Goal: Task Accomplishment & Management: Manage account settings

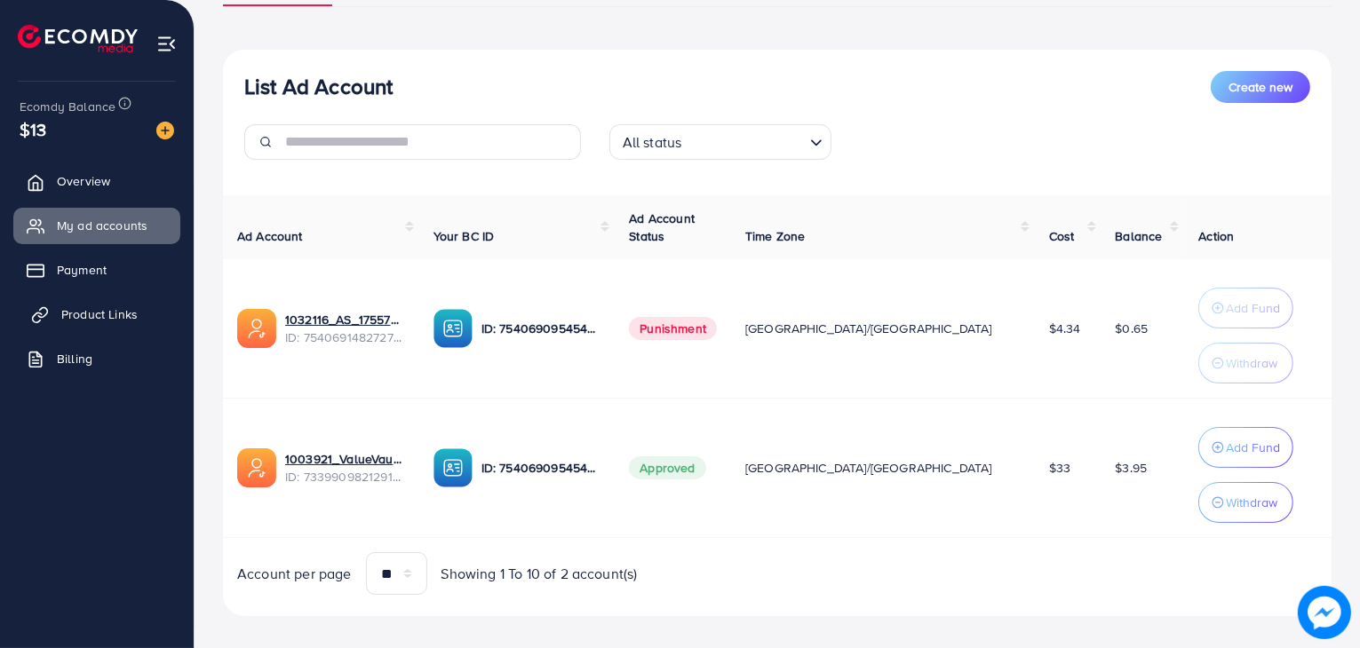
scroll to position [163, 0]
drag, startPoint x: 0, startPoint y: 0, endPoint x: 128, endPoint y: 301, distance: 327.2
click at [128, 301] on link "Product Links" at bounding box center [96, 315] width 167 height 36
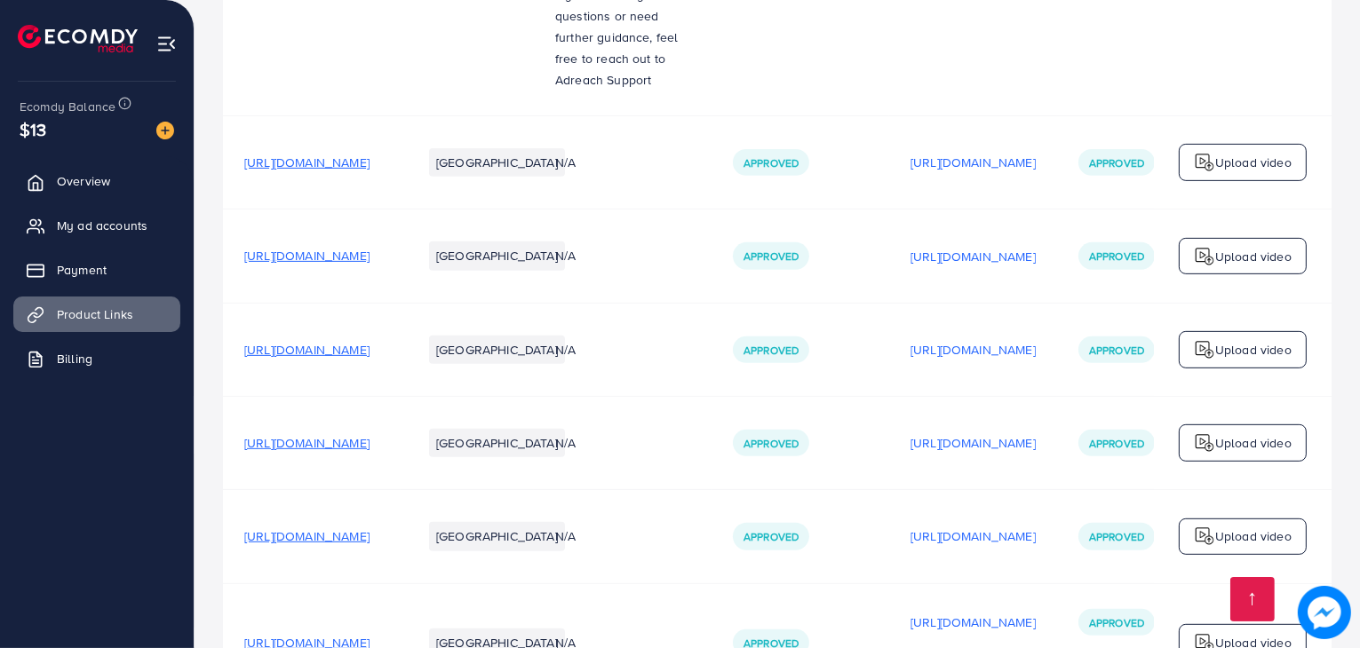
scroll to position [1109, 0]
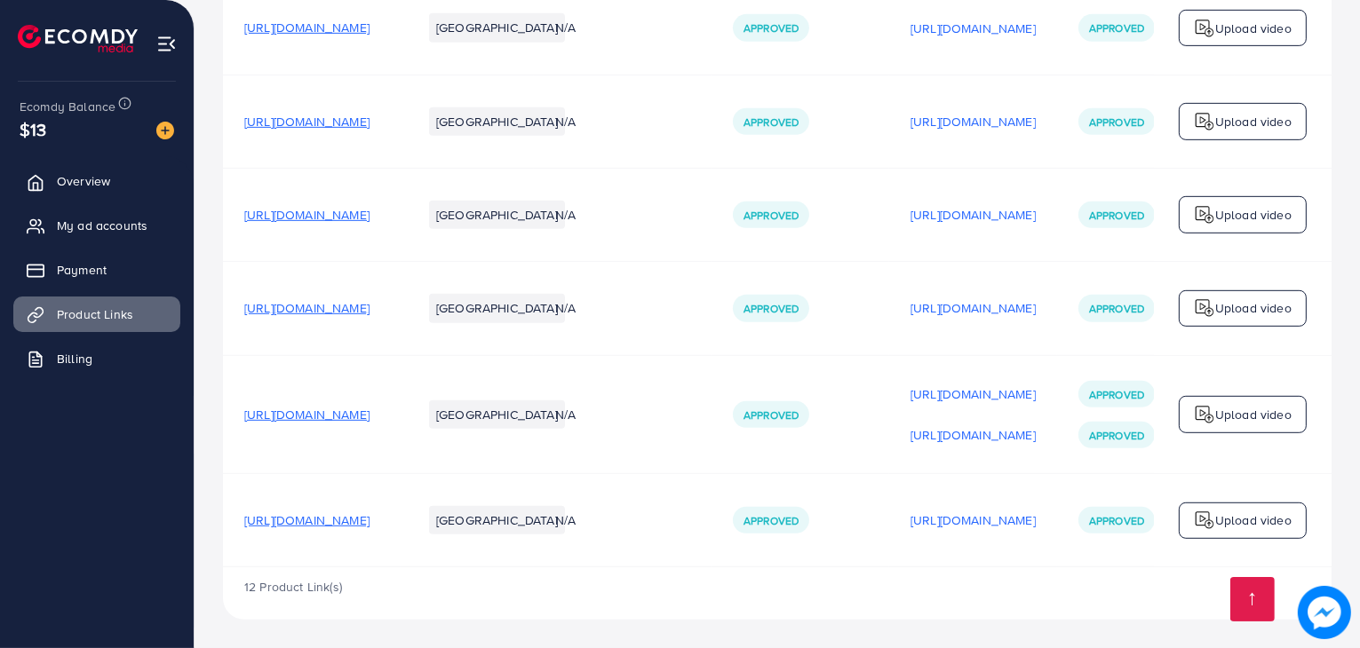
click at [370, 309] on span "[URL][DOMAIN_NAME]" at bounding box center [306, 308] width 125 height 18
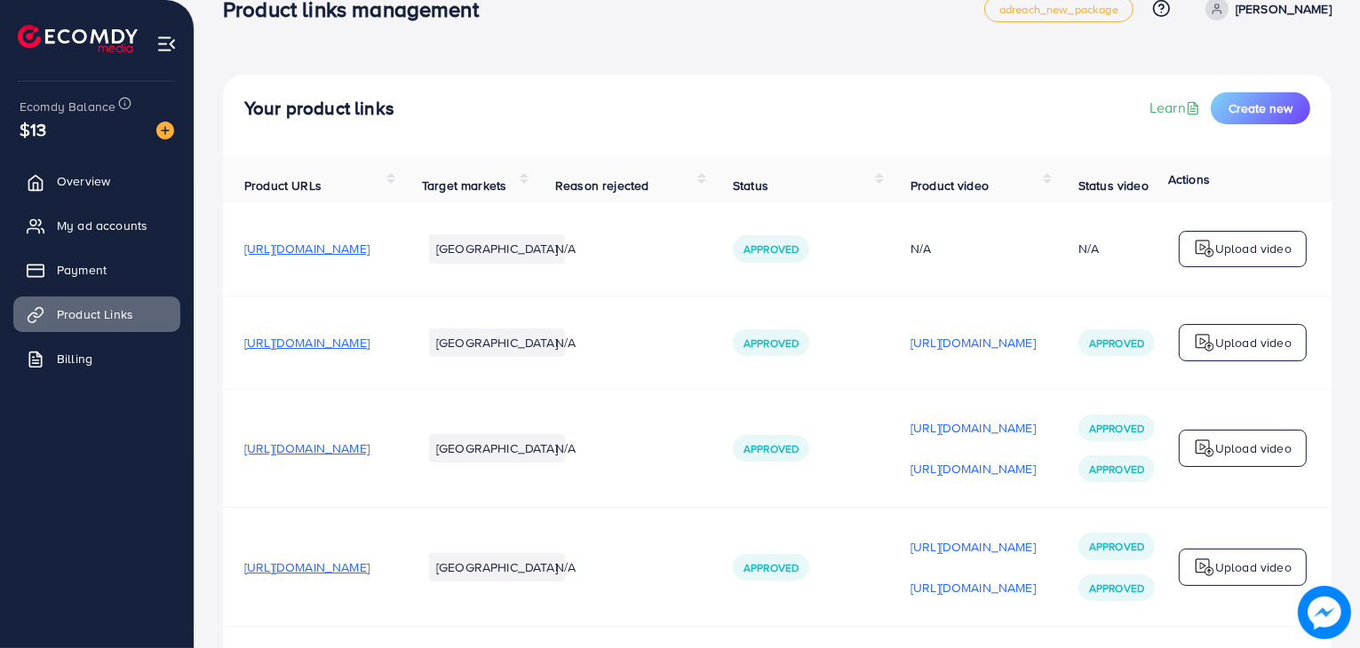
scroll to position [0, 0]
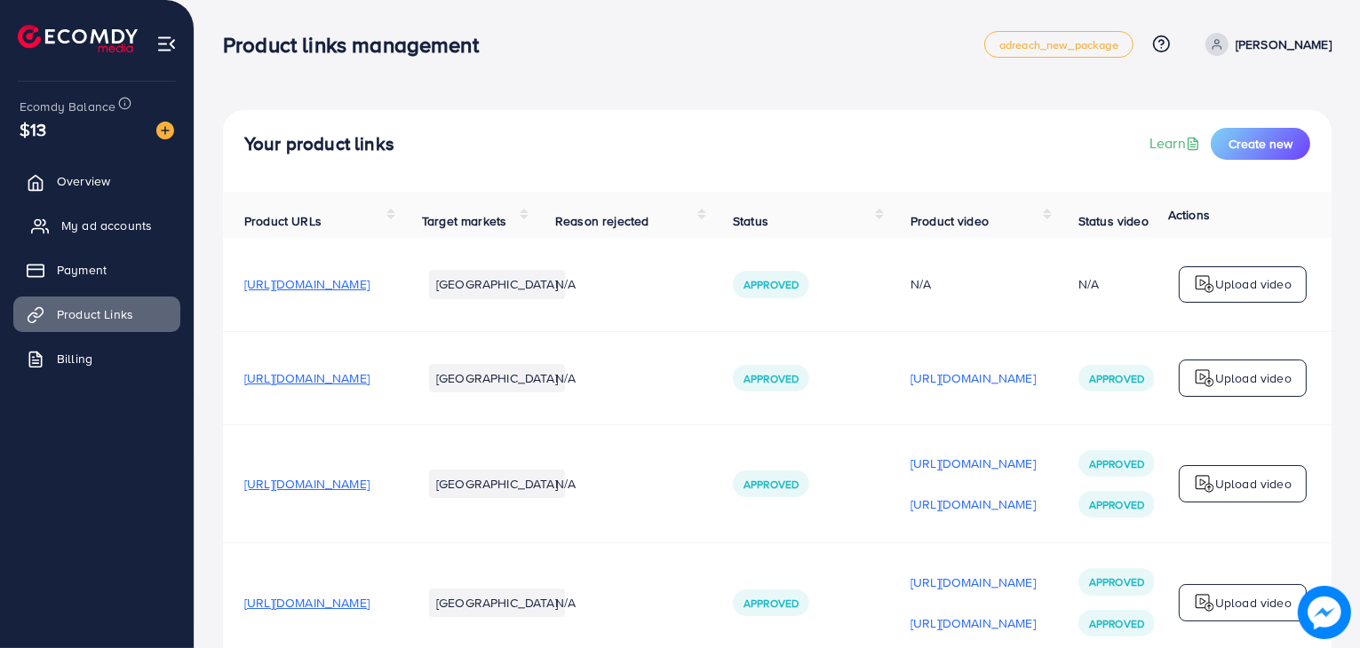
click at [87, 233] on span "My ad accounts" at bounding box center [106, 226] width 91 height 18
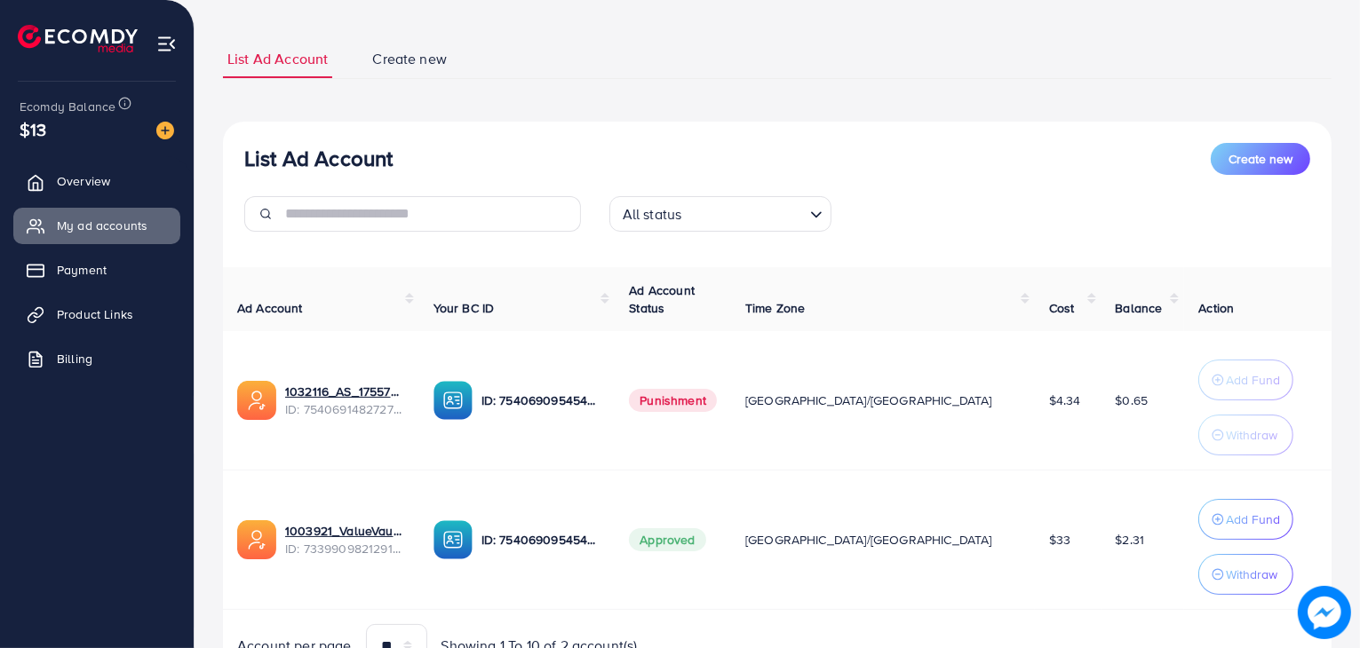
scroll to position [73, 0]
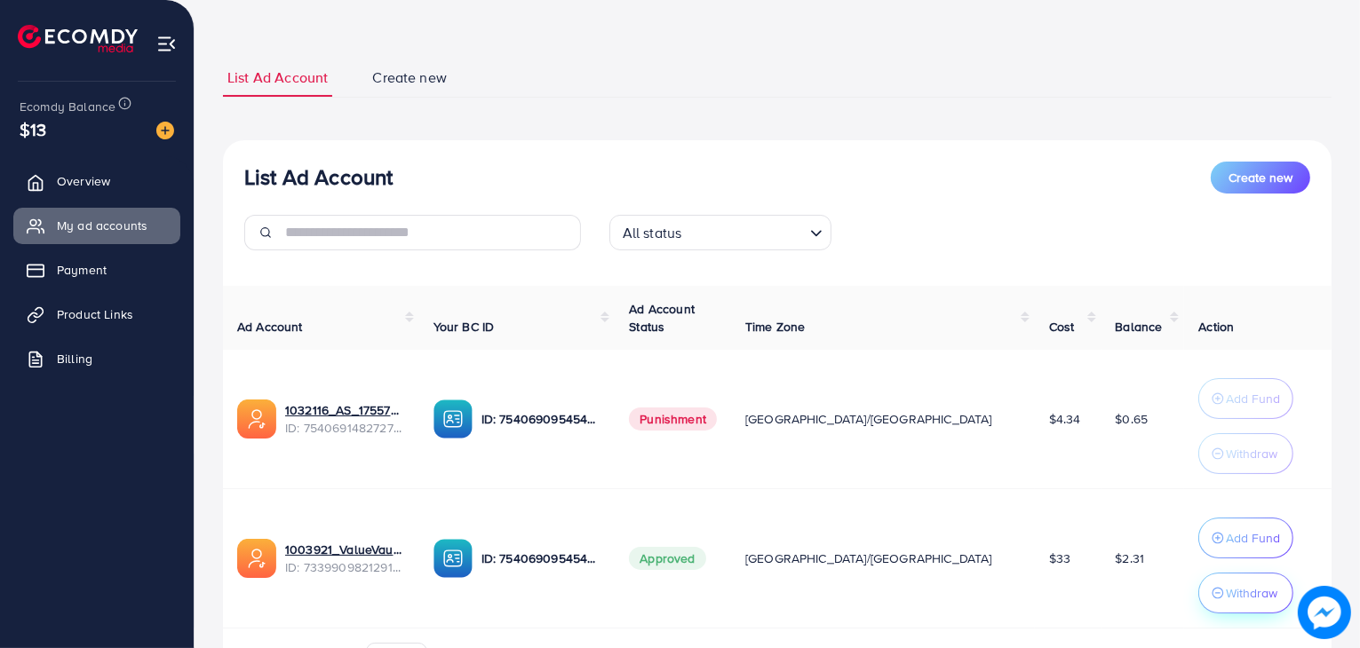
click at [1226, 598] on p "Withdraw" at bounding box center [1252, 593] width 52 height 21
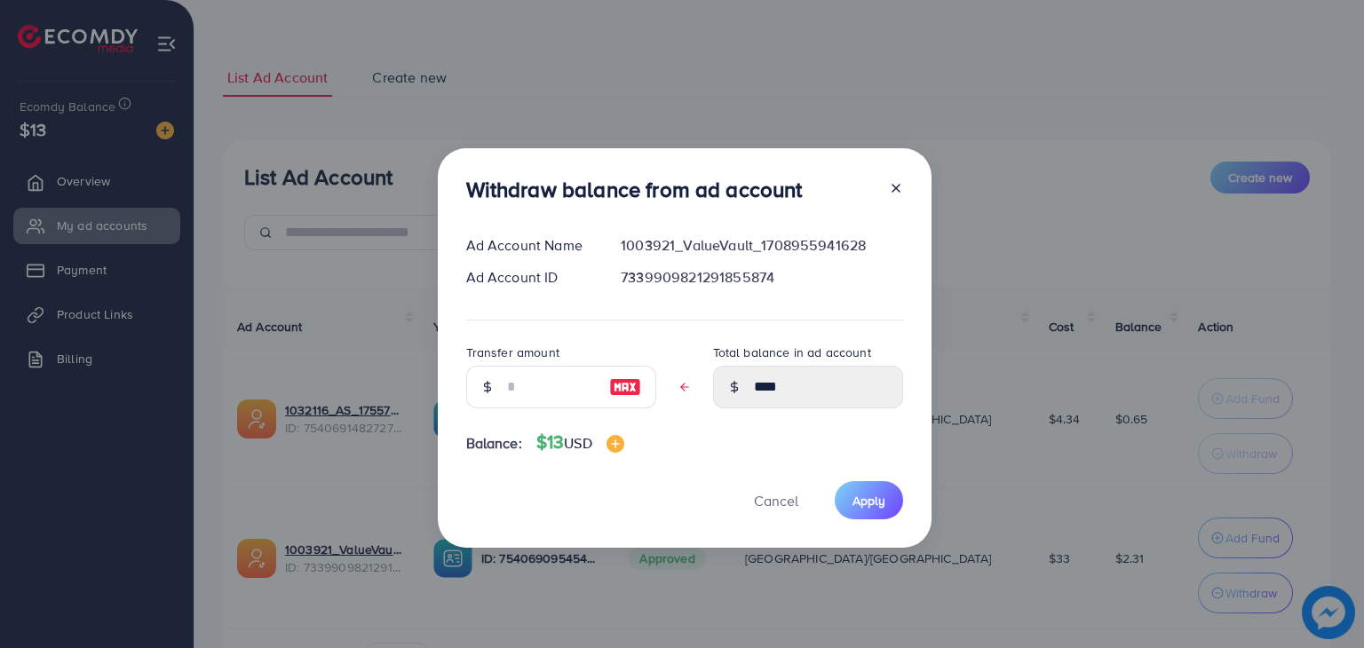
click at [910, 597] on div "Withdraw balance from ad account Ad Account Name 1003921_ValueVault_17089559416…" at bounding box center [682, 324] width 1364 height 648
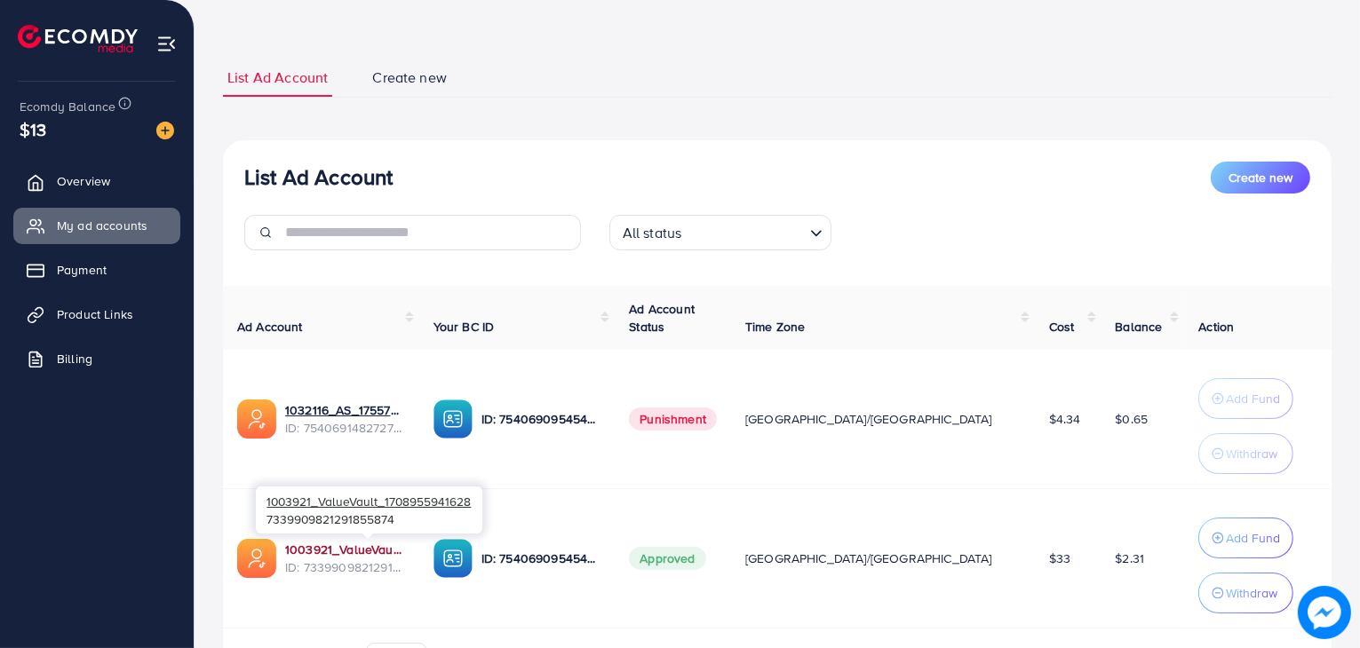
click at [405, 550] on link "1003921_ValueVault_1708955941628" at bounding box center [345, 550] width 120 height 18
